Goal: Task Accomplishment & Management: Manage account settings

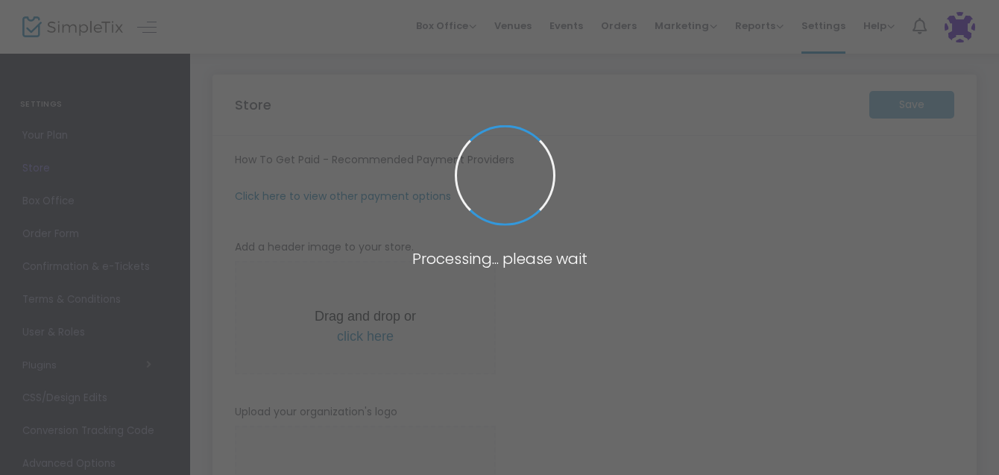
type input "[URL]"
type input "[EMAIL_ADDRESS][DOMAIN_NAME]"
radio input "true"
radio input "false"
radio input "true"
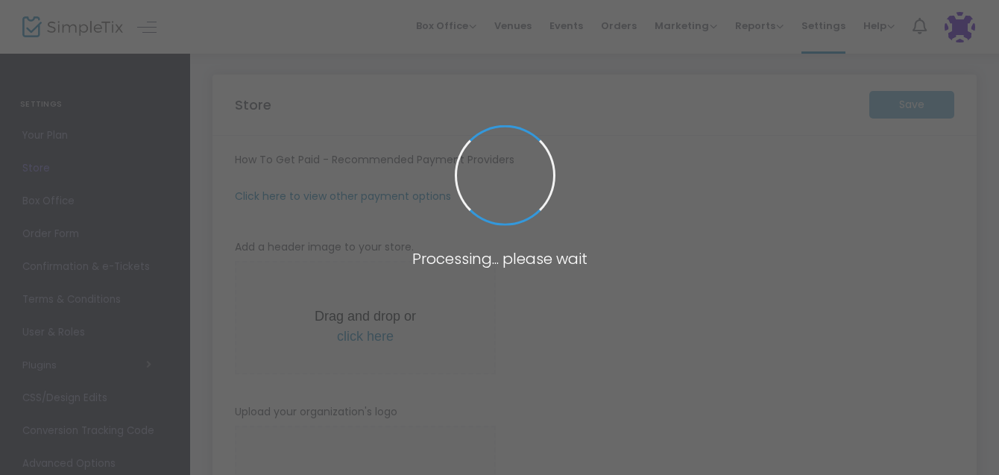
type input "2"
type input "8:00 PM"
type input "Heliotrope Flower Farm"
type input "[PHONE_NUMBER]"
type input "[EMAIL_ADDRESS][DOMAIN_NAME]"
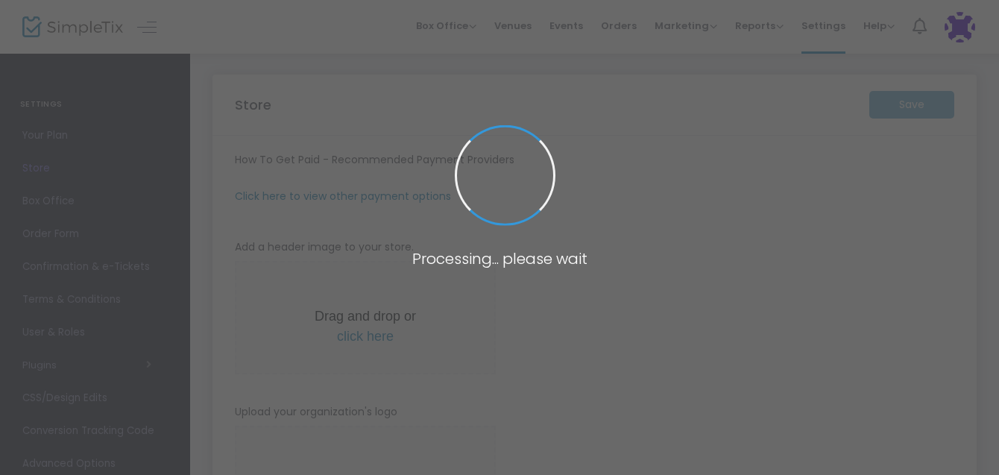
type input "[DOMAIN_NAME][URL]"
type input "heliotropeflowerfarm"
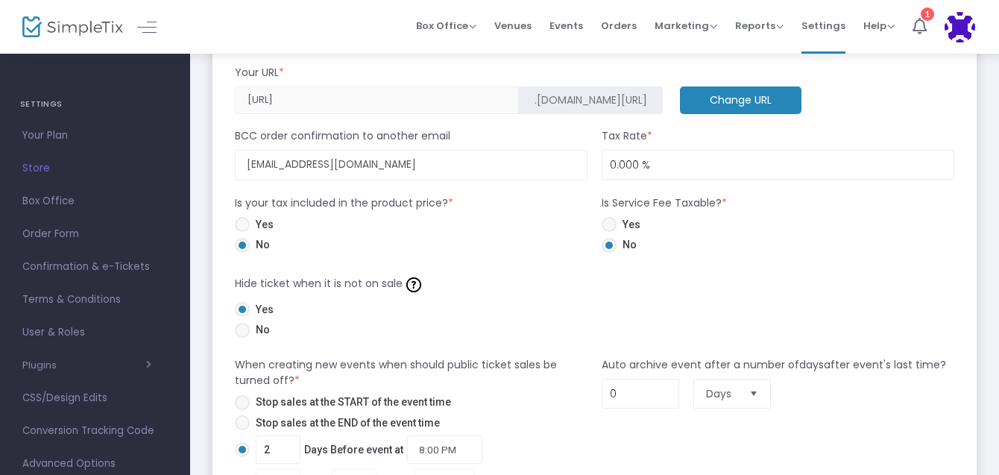
scroll to position [609, 0]
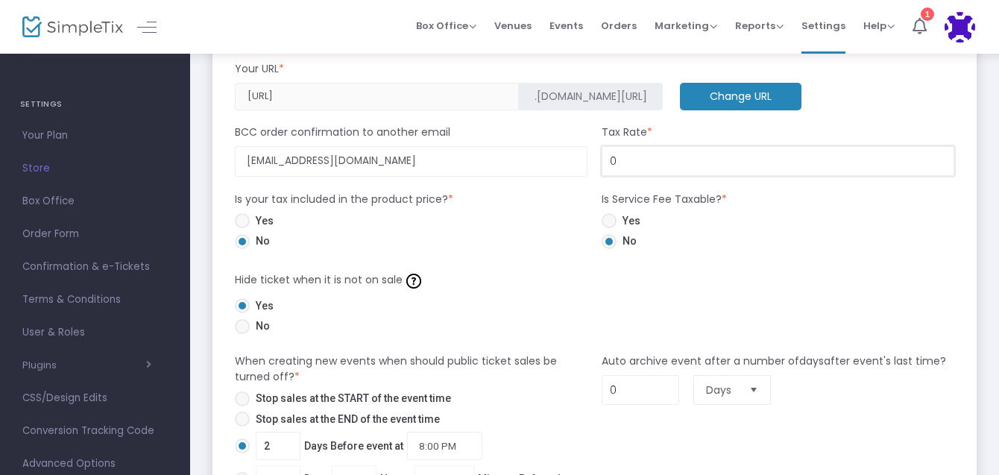
click at [639, 165] on input "0" at bounding box center [777, 161] width 351 height 28
type input "6.999 %"
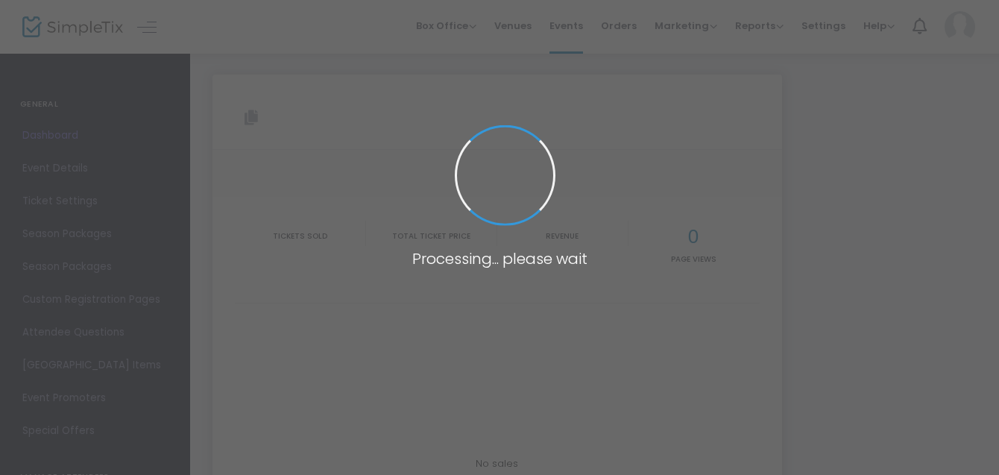
type input "[URL][DOMAIN_NAME]"
